Goal: Task Accomplishment & Management: Use online tool/utility

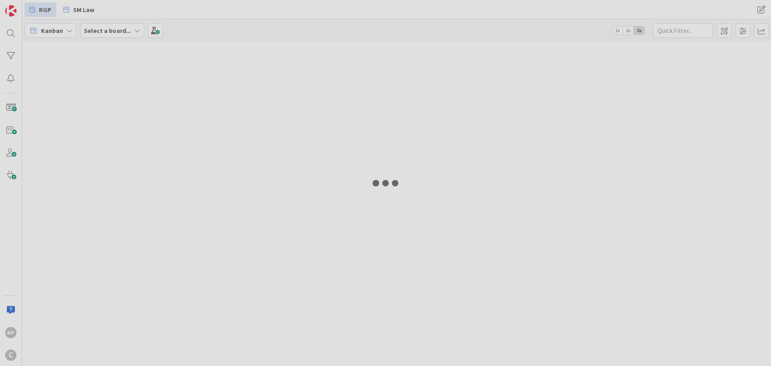
type input "stone"
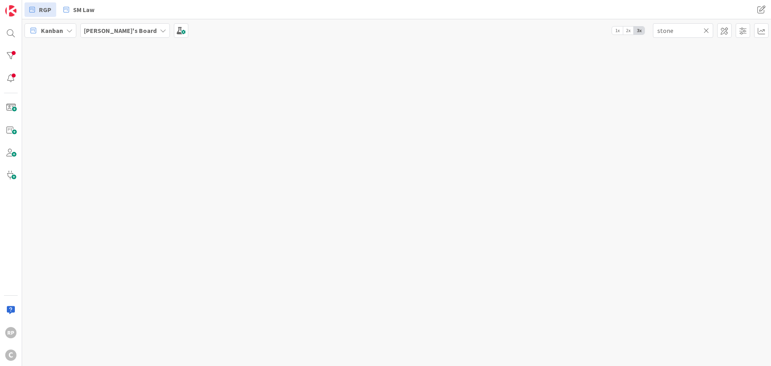
click at [705, 31] on icon at bounding box center [707, 30] width 6 height 7
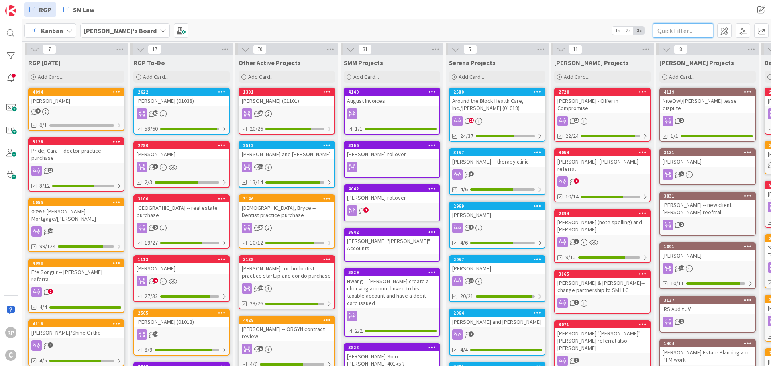
click at [680, 30] on input "text" at bounding box center [683, 30] width 60 height 14
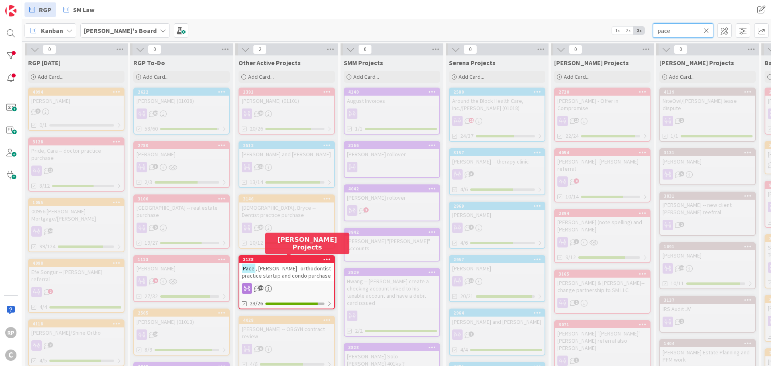
type input "pace"
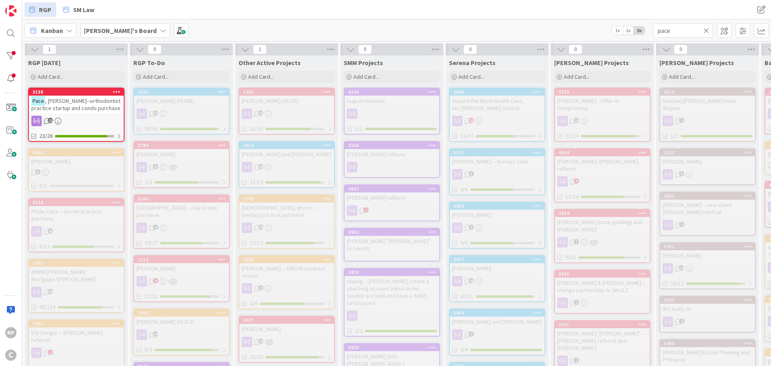
click at [705, 33] on icon at bounding box center [707, 30] width 6 height 7
